Goal: Task Accomplishment & Management: Use online tool/utility

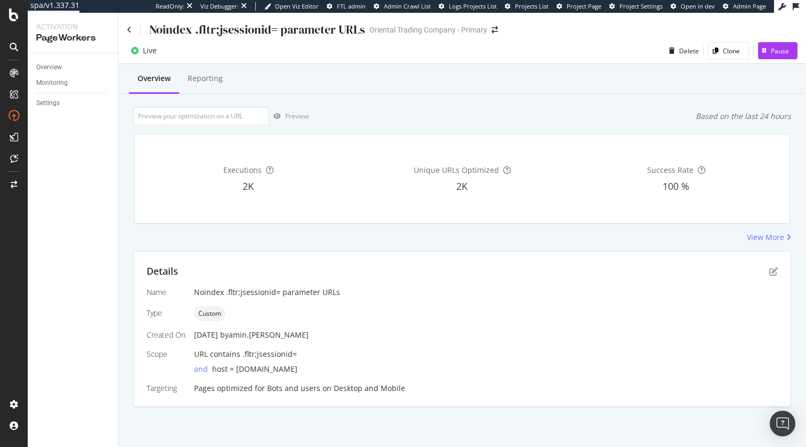
click at [662, 257] on div "Details Name Noindex .fltr;jsessionid= parameter URLs Type Custom Created On [D…" at bounding box center [462, 329] width 657 height 155
click at [780, 275] on div "Details Name Noindex .fltr;jsessionid= parameter URLs Type Custom Created On [D…" at bounding box center [462, 329] width 657 height 155
click at [774, 274] on icon "pen-to-square" at bounding box center [773, 271] width 9 height 9
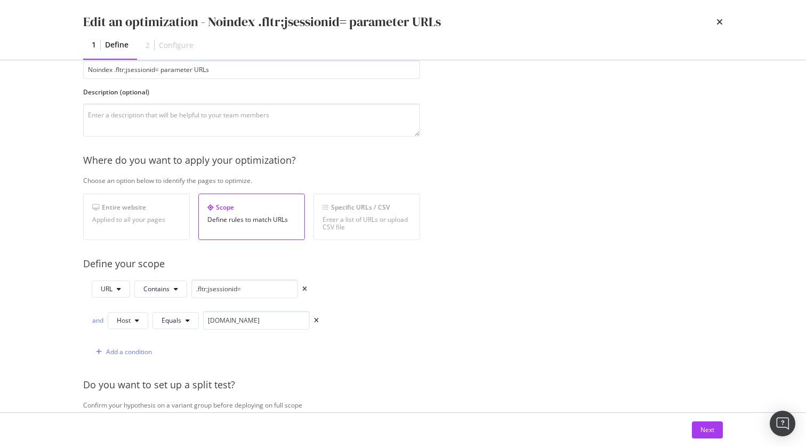
scroll to position [83, 0]
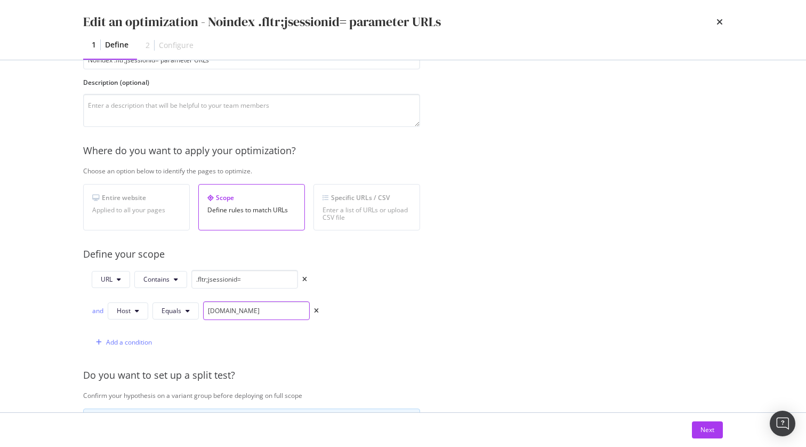
click at [294, 314] on input "[DOMAIN_NAME]" at bounding box center [256, 310] width 107 height 19
paste input "[DOMAIN_NAME][URL]"
type input "[DOMAIN_NAME]|[DOMAIN_NAME]"
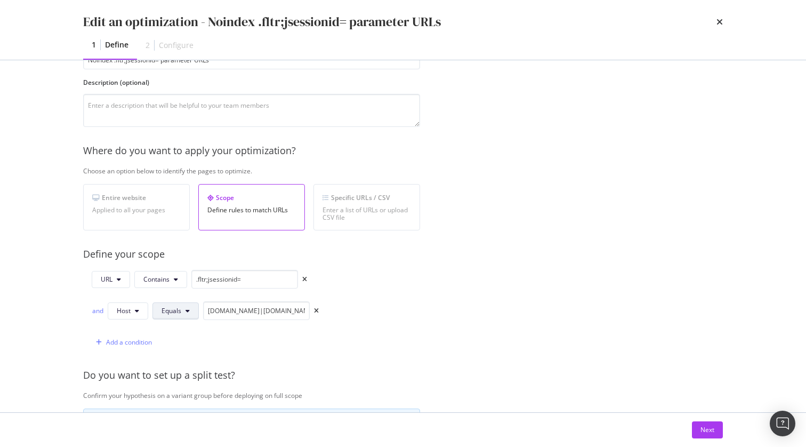
click at [159, 309] on button "Equals" at bounding box center [175, 310] width 46 height 17
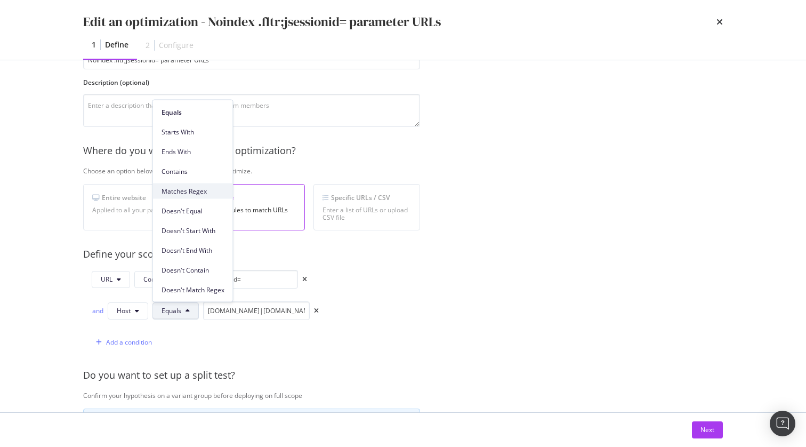
click at [208, 196] on div "Matches Regex" at bounding box center [193, 190] width 80 height 15
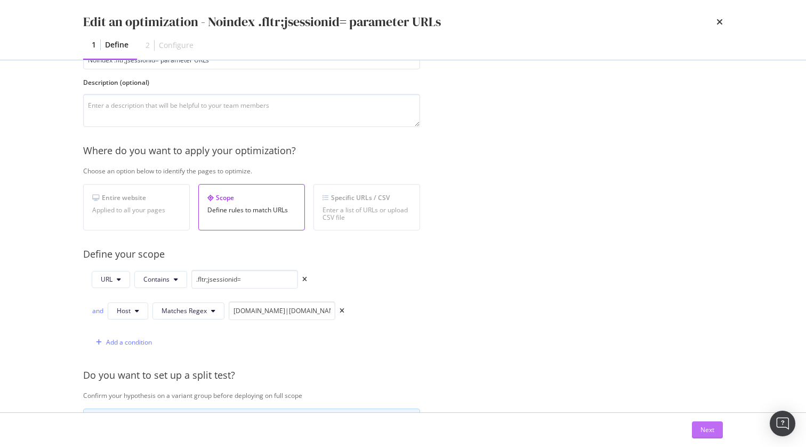
click at [710, 427] on div "Next" at bounding box center [708, 429] width 14 height 9
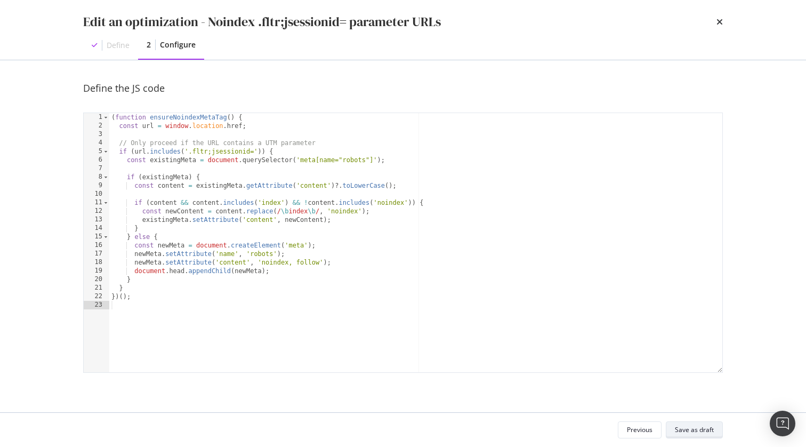
click at [677, 422] on div "Save as draft" at bounding box center [694, 429] width 39 height 15
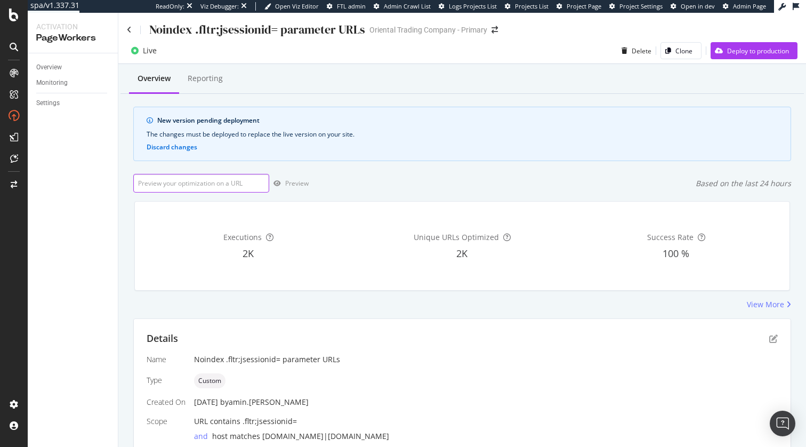
click at [194, 182] on input "url" at bounding box center [201, 183] width 136 height 19
paste input "[URL][DOMAIN_NAME][DOMAIN_NAME][DEMOGRAPHIC_DATA]"
click at [287, 182] on div "Preview" at bounding box center [296, 183] width 23 height 9
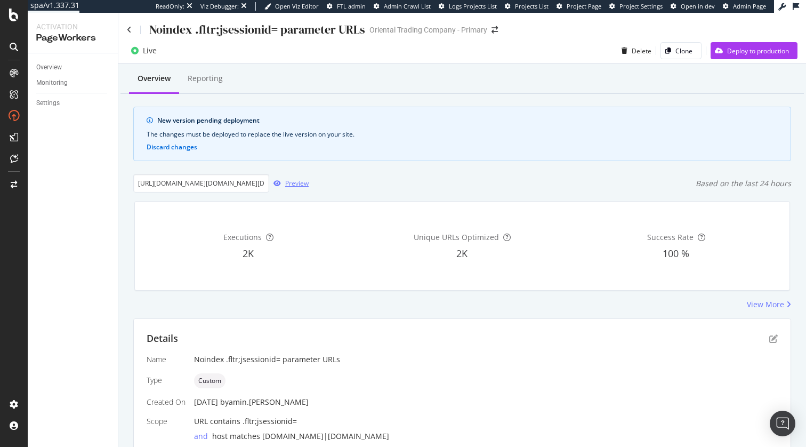
click at [293, 179] on div "Preview" at bounding box center [296, 183] width 23 height 9
click at [222, 179] on input "[URL][DOMAIN_NAME][DOMAIN_NAME][DEMOGRAPHIC_DATA]" at bounding box center [201, 183] width 136 height 19
paste input "[DOMAIN_NAME][URL][DOMAIN_NAME][DATE]"
type input "[URL][DOMAIN_NAME][DOMAIN_NAME][DATE]"
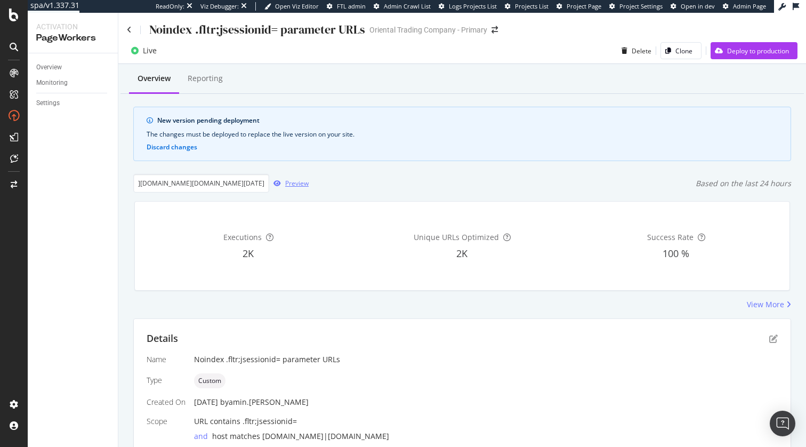
scroll to position [0, 0]
click at [280, 180] on div "Preview" at bounding box center [288, 183] width 39 height 16
click at [492, 181] on div "[URL][DOMAIN_NAME][DOMAIN_NAME][DATE] Preview Based on the last 24 hours" at bounding box center [462, 183] width 658 height 19
